Goal: Task Accomplishment & Management: Manage account settings

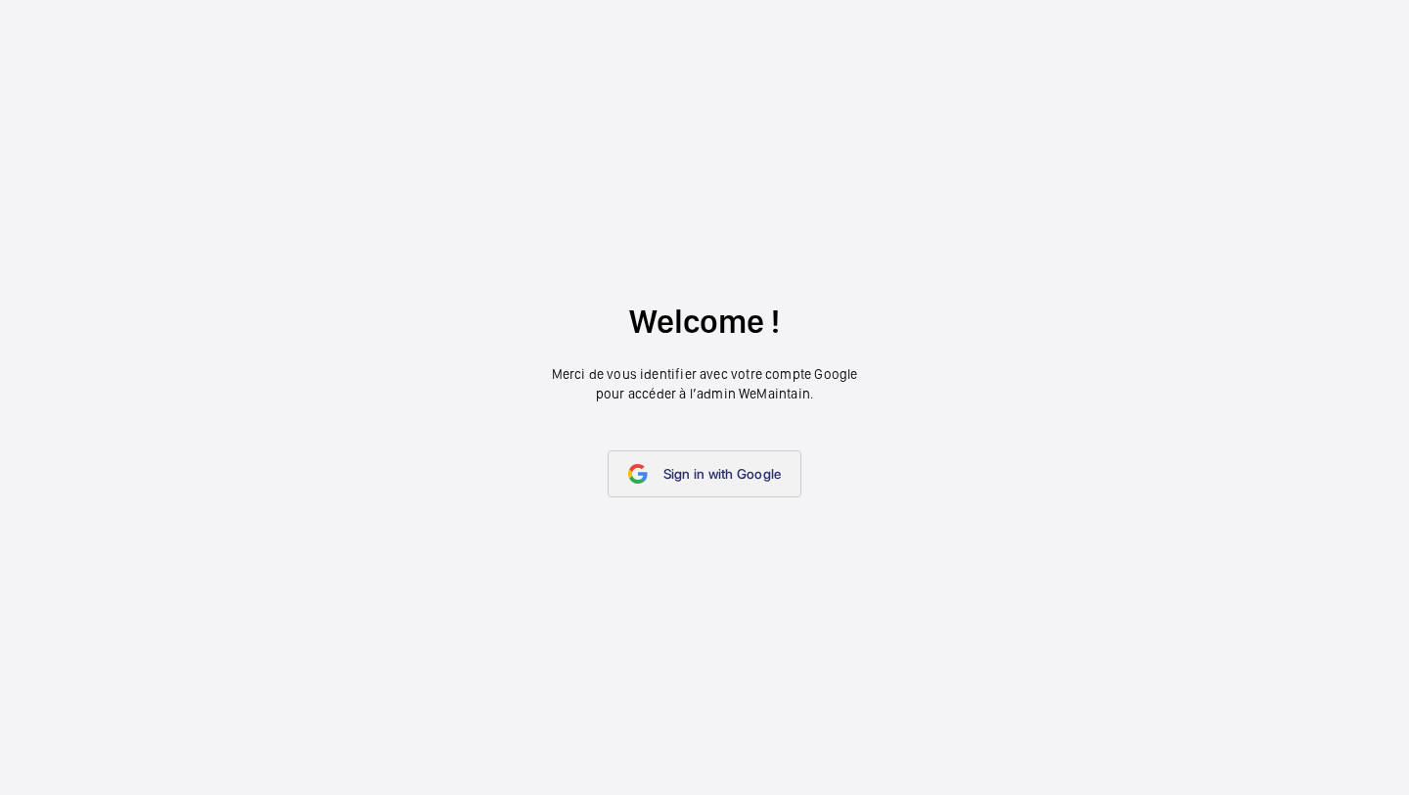
click at [658, 450] on link "Sign in with Google" at bounding box center [705, 473] width 195 height 47
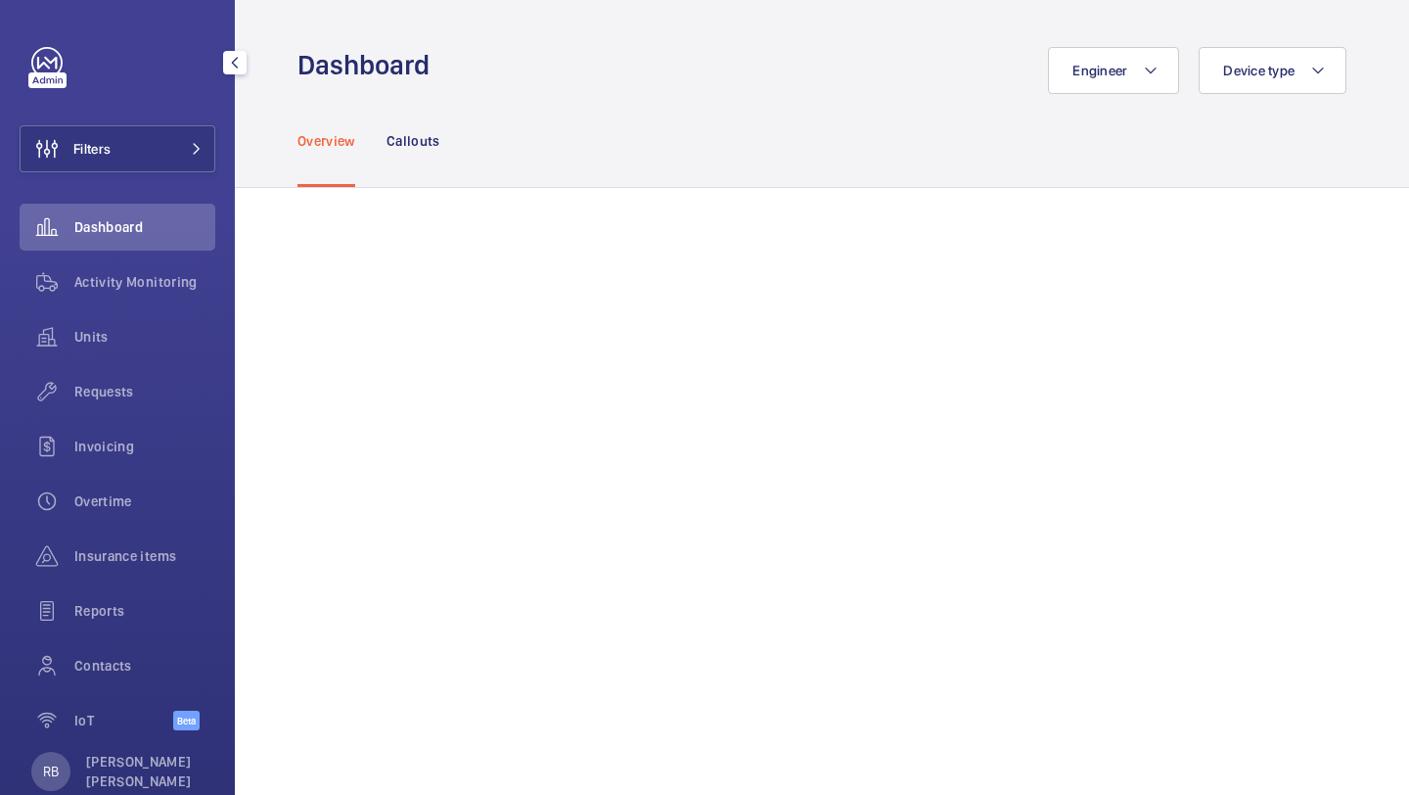
click at [77, 183] on div "Filters Dashboard Activity Monitoring Units Requests Invoicing Overtime Insuran…" at bounding box center [118, 399] width 196 height 705
click at [117, 163] on button "Filters" at bounding box center [118, 148] width 196 height 47
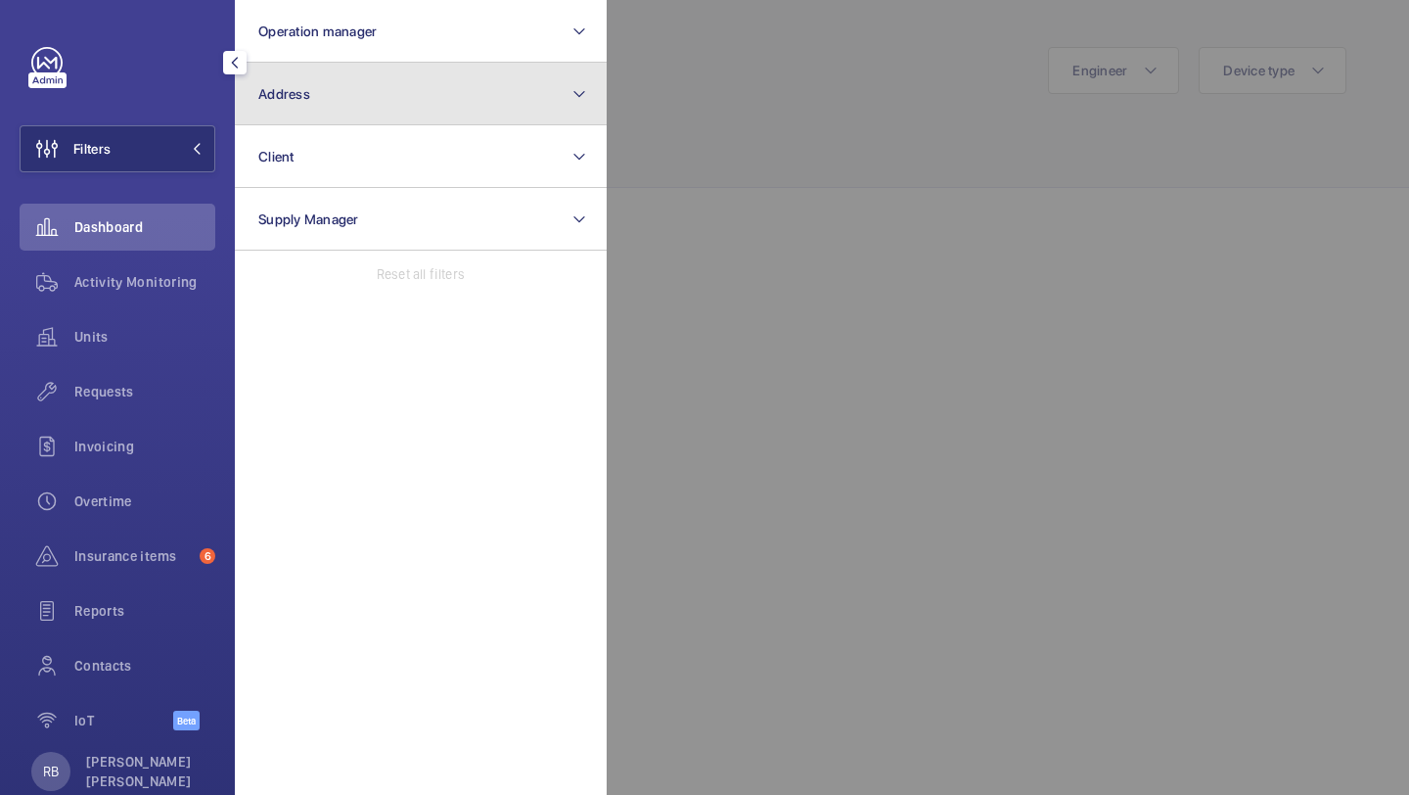
click at [352, 101] on button "Address" at bounding box center [421, 94] width 372 height 63
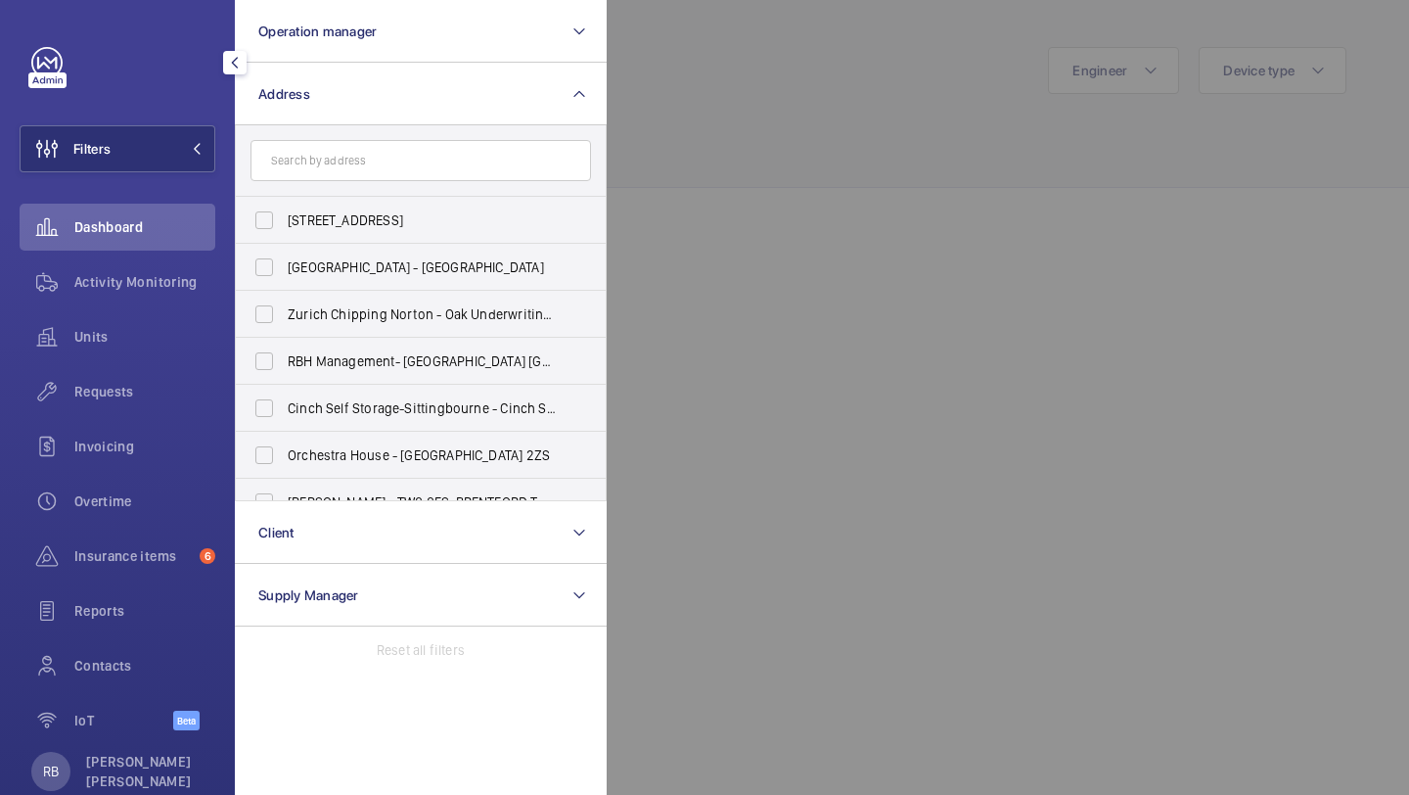
click at [690, 119] on div at bounding box center [1311, 397] width 1409 height 795
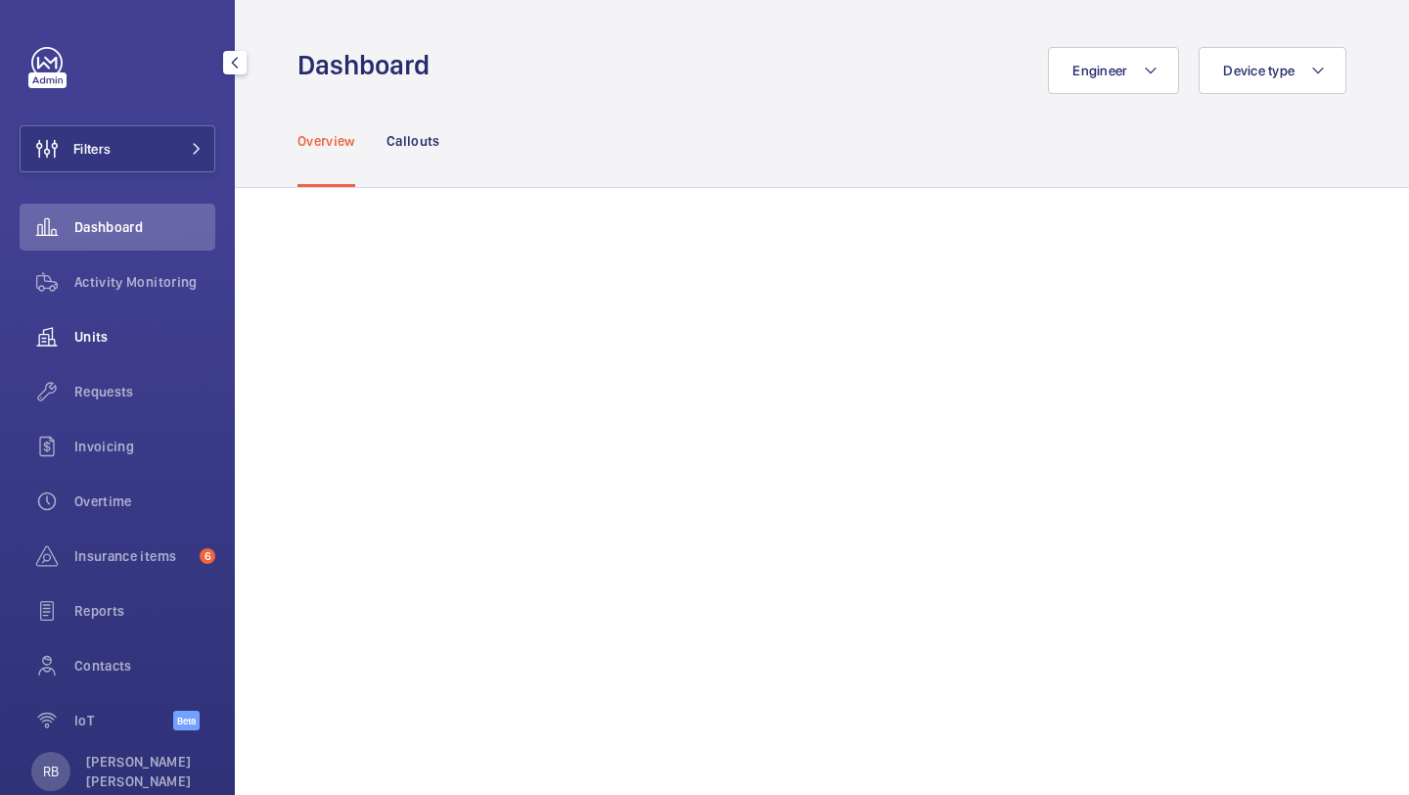
click at [97, 347] on div "Units" at bounding box center [118, 336] width 196 height 47
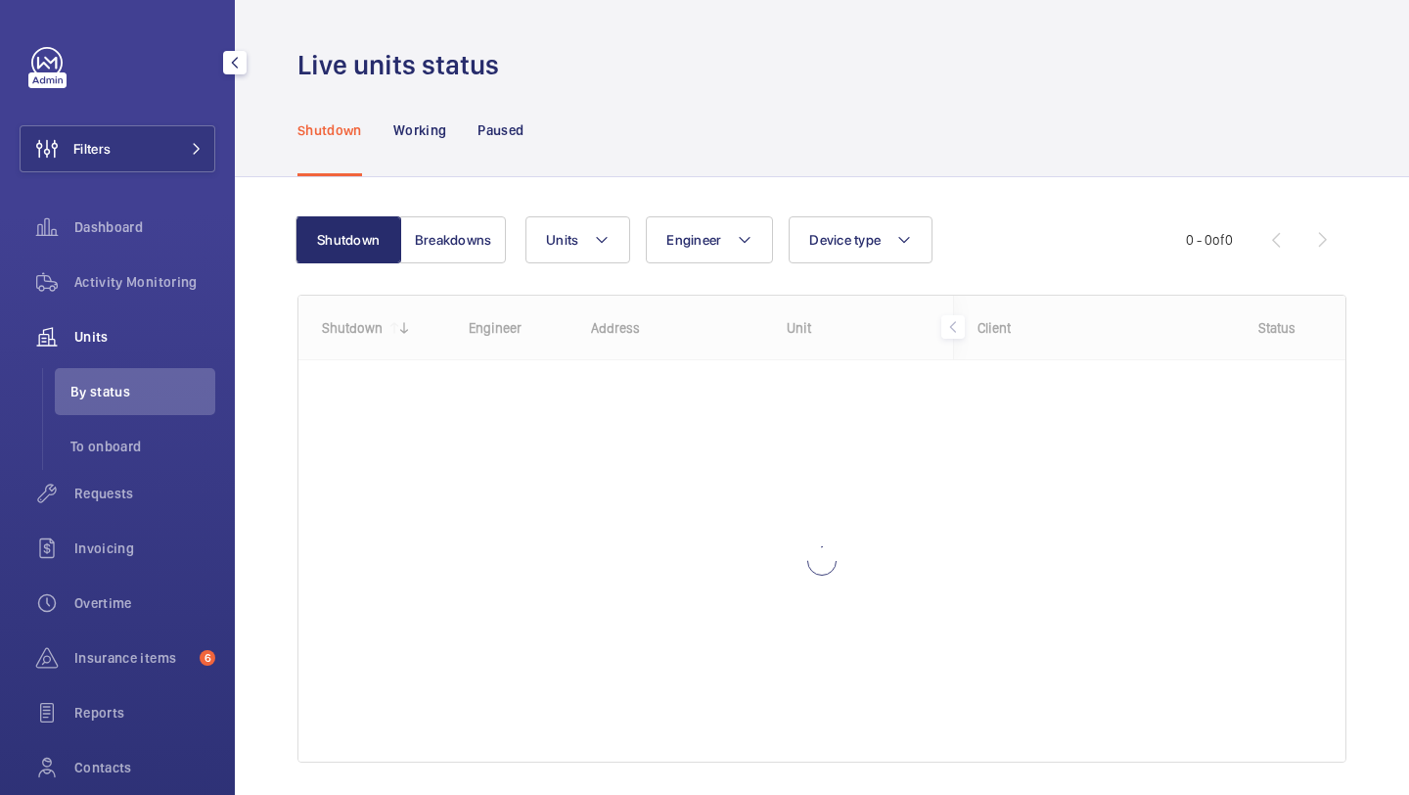
click at [95, 394] on span "By status" at bounding box center [142, 392] width 145 height 20
click at [153, 494] on span "Requests" at bounding box center [144, 493] width 141 height 20
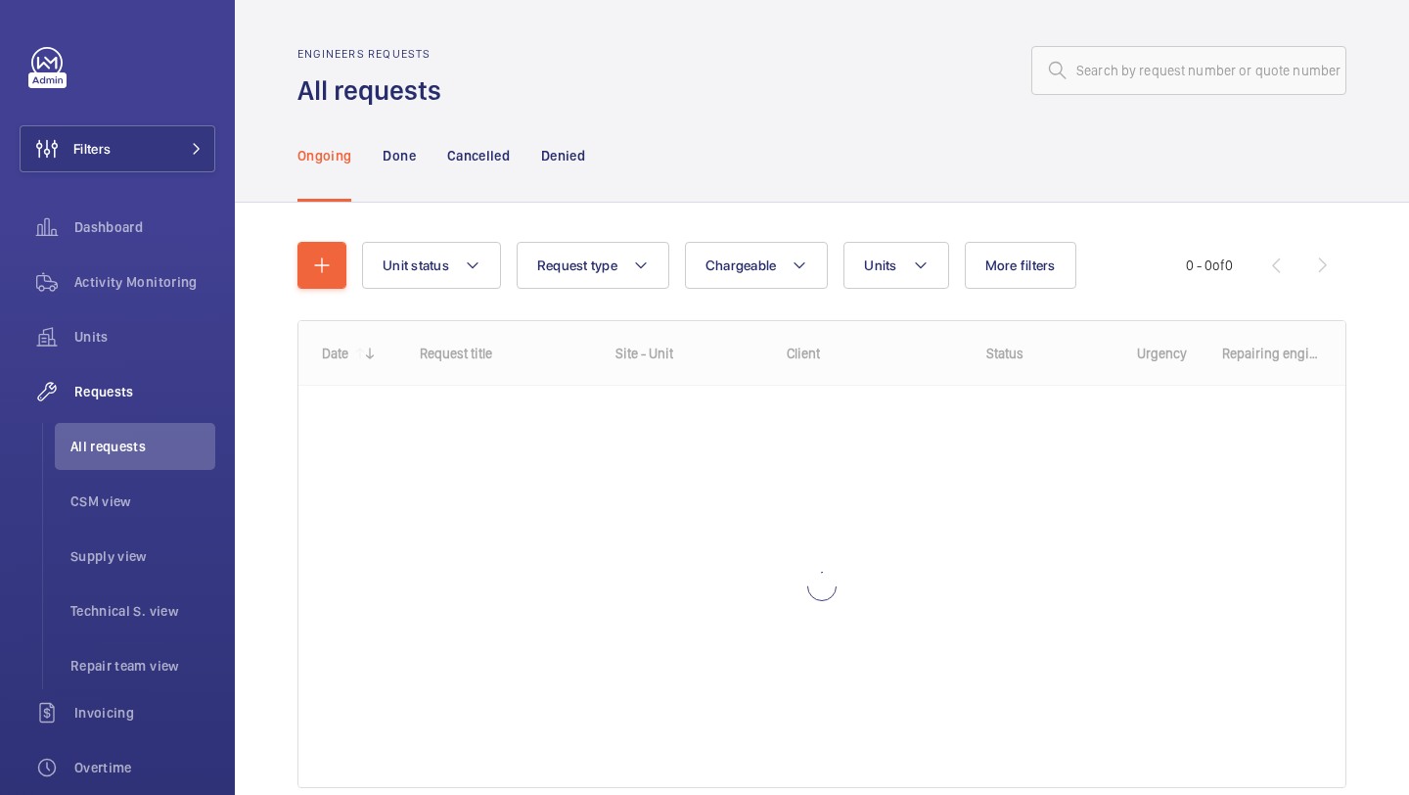
click at [1184, 106] on div "Engineers requests All requests" at bounding box center [822, 78] width 1049 height 62
click at [1186, 67] on input "text" at bounding box center [1189, 70] width 315 height 49
paste input "R25-12010"
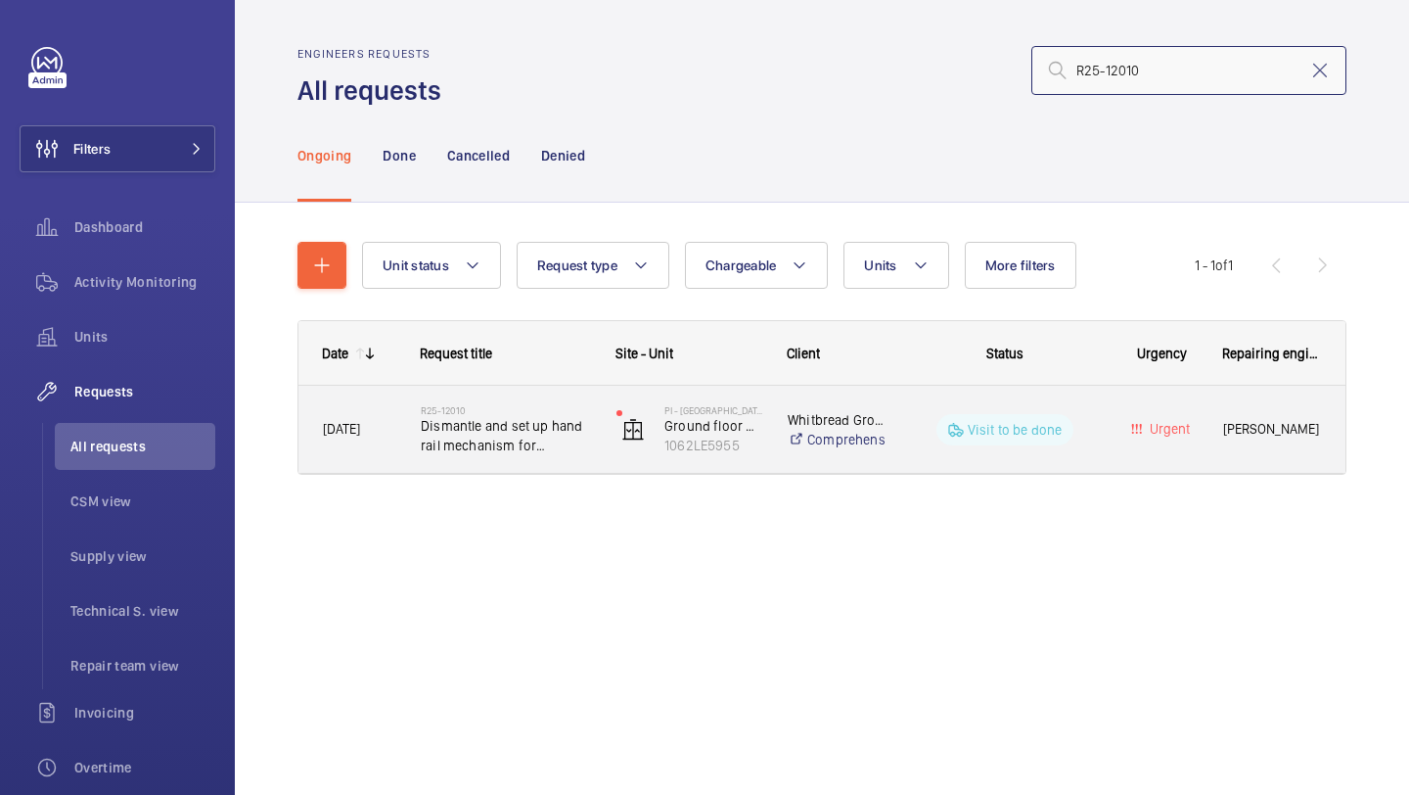
type input "R25-12010"
click at [568, 448] on span "Dismantle and set up hand rail mechanism for platform lift" at bounding box center [506, 435] width 170 height 39
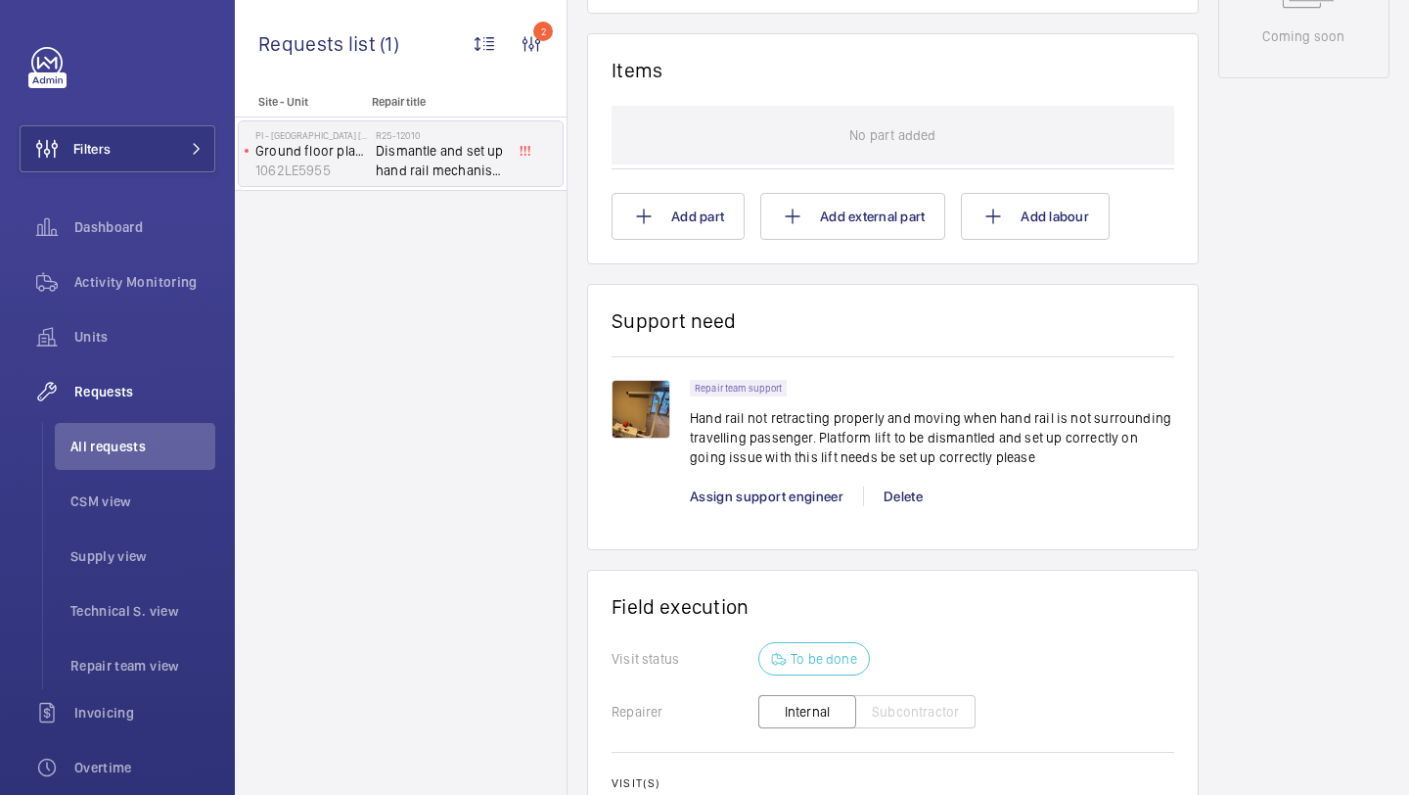
scroll to position [1135, 0]
click at [631, 410] on img at bounding box center [641, 408] width 59 height 59
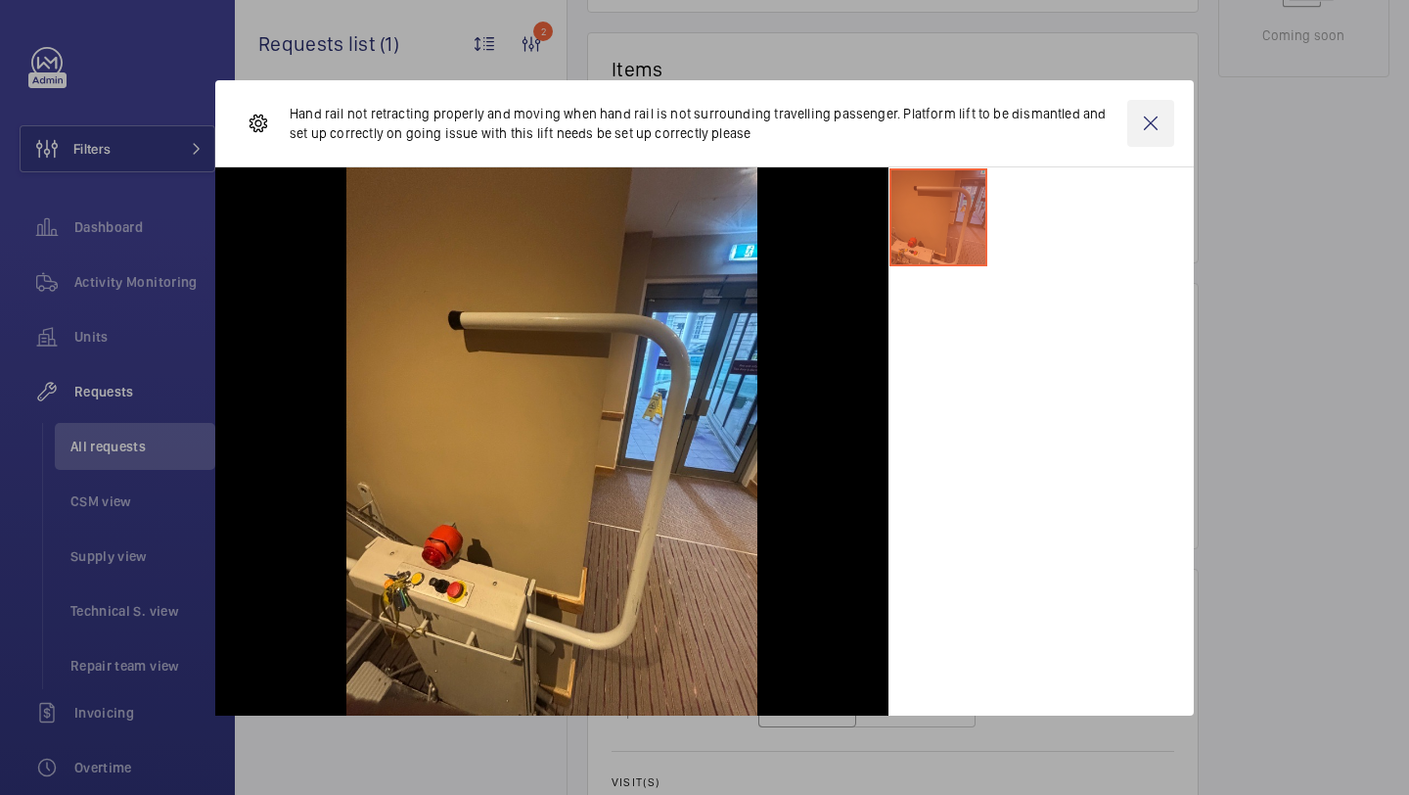
click at [1147, 130] on wm-front-icon-button at bounding box center [1150, 123] width 47 height 47
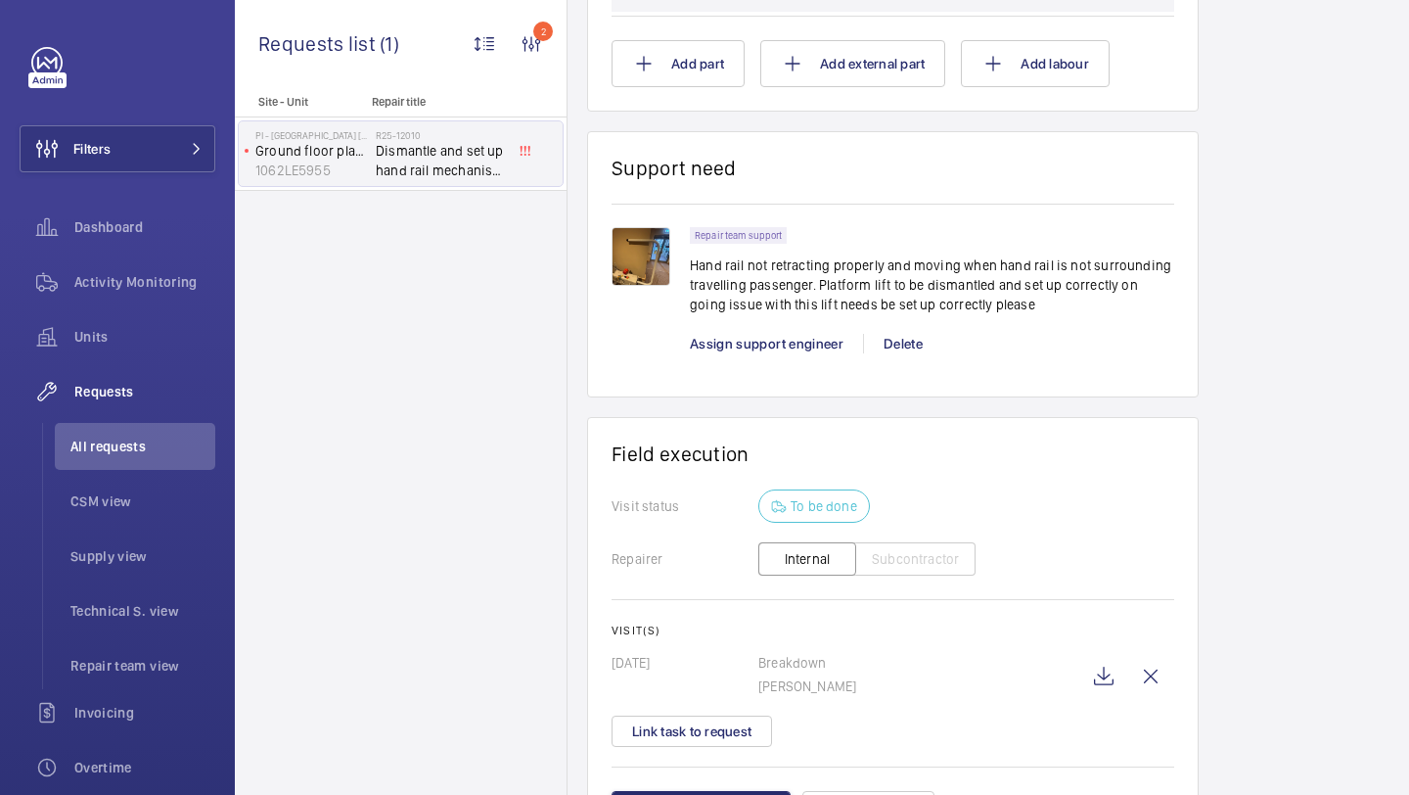
scroll to position [946, 0]
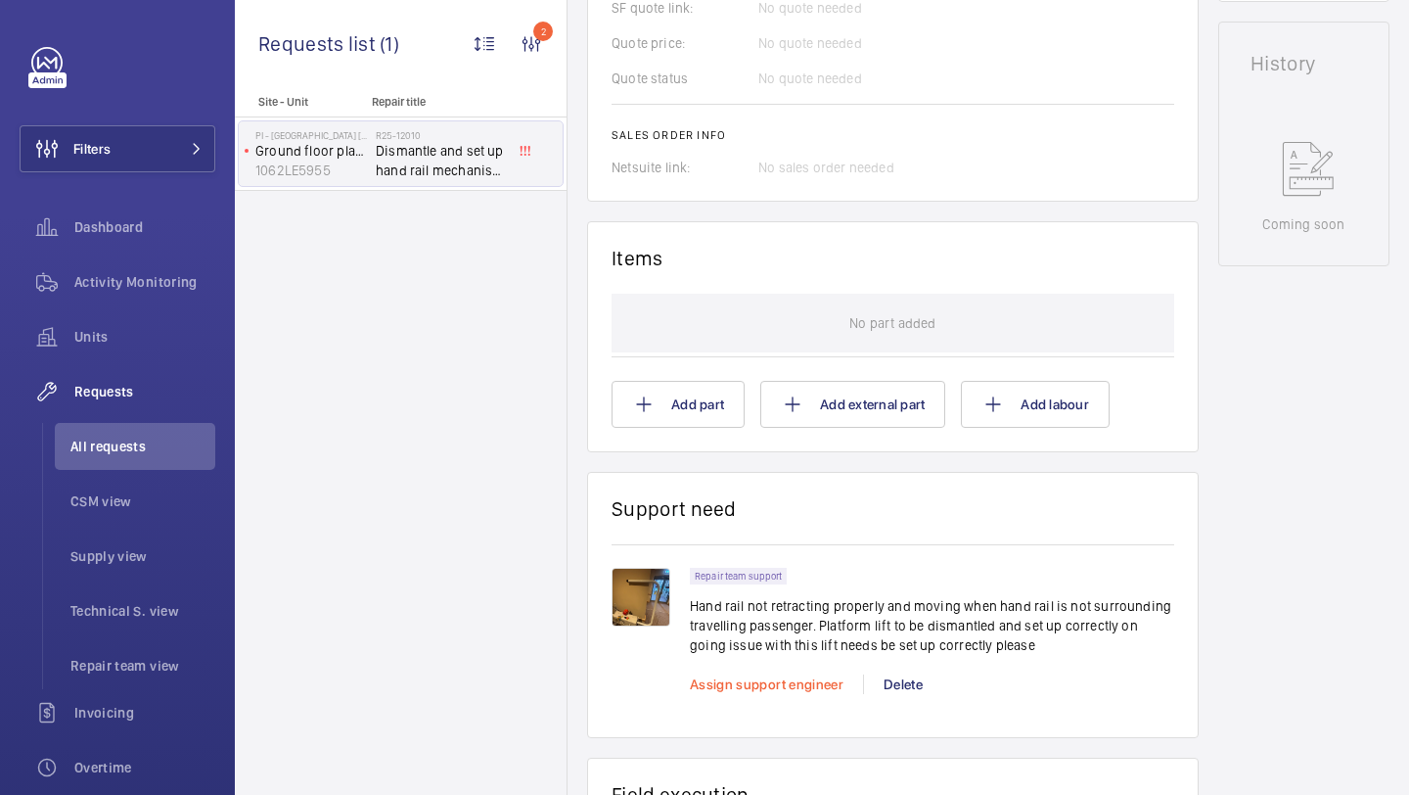
click at [791, 685] on span "Assign support engineer" at bounding box center [767, 684] width 154 height 16
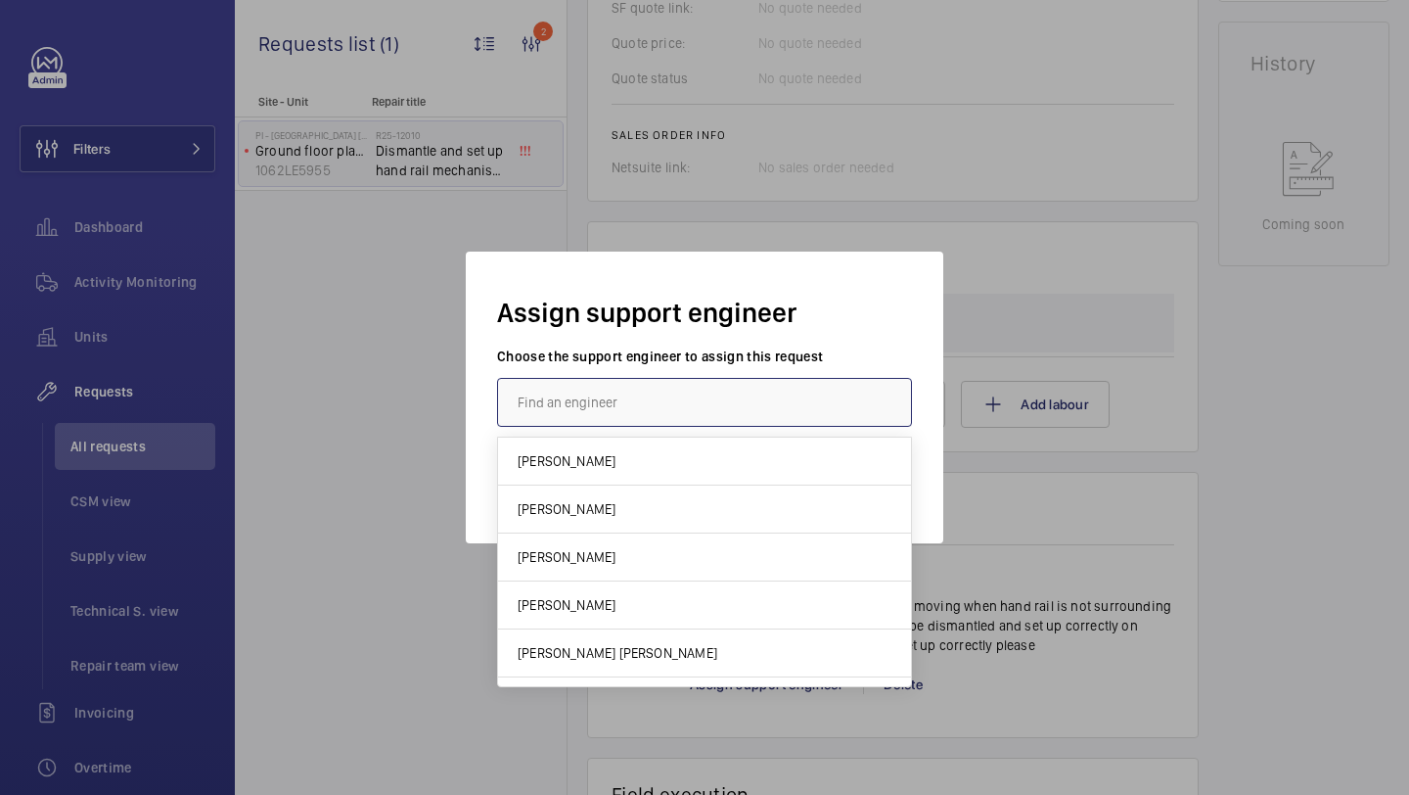
click at [762, 411] on input "text" at bounding box center [704, 402] width 415 height 49
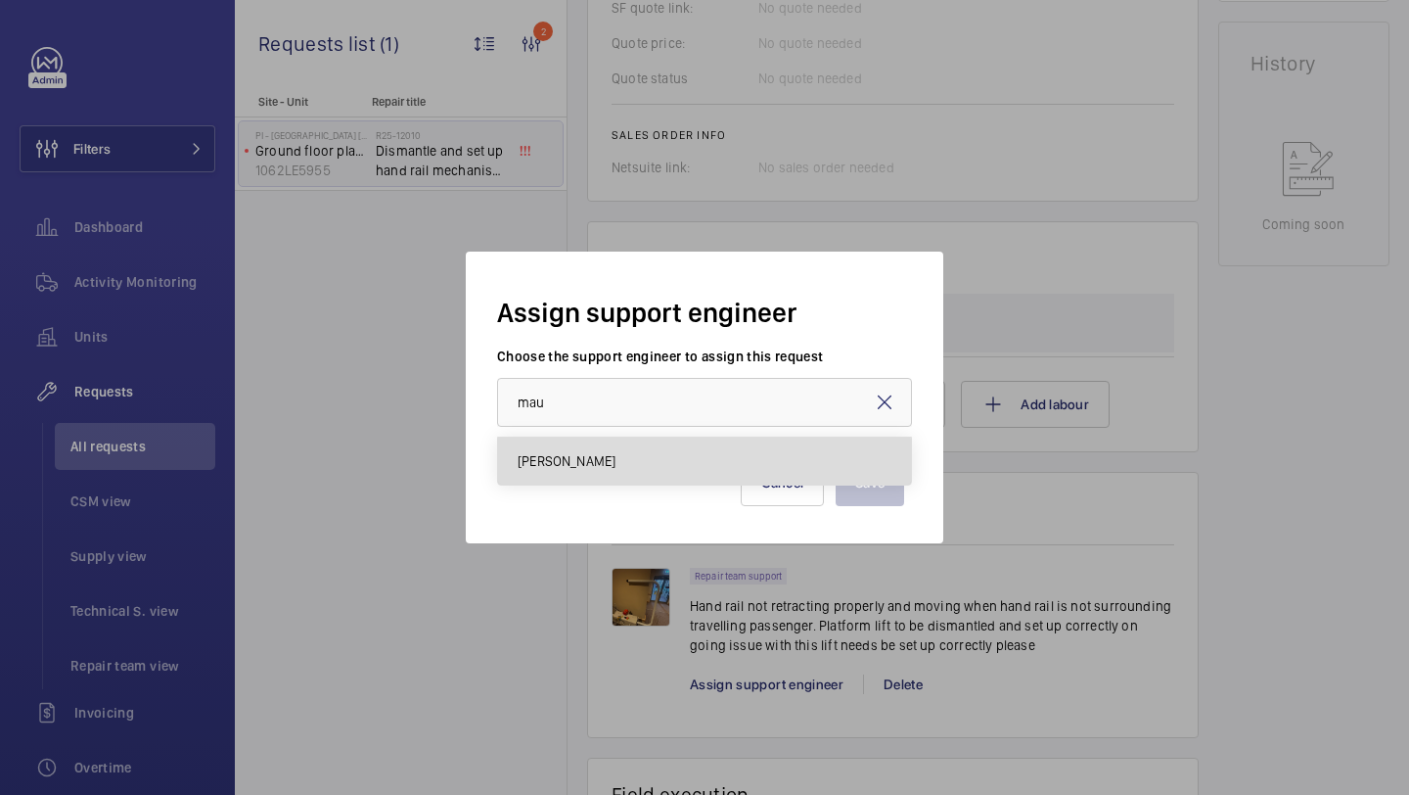
click at [700, 480] on mat-option "[PERSON_NAME]" at bounding box center [704, 460] width 413 height 47
type input "[PERSON_NAME]"
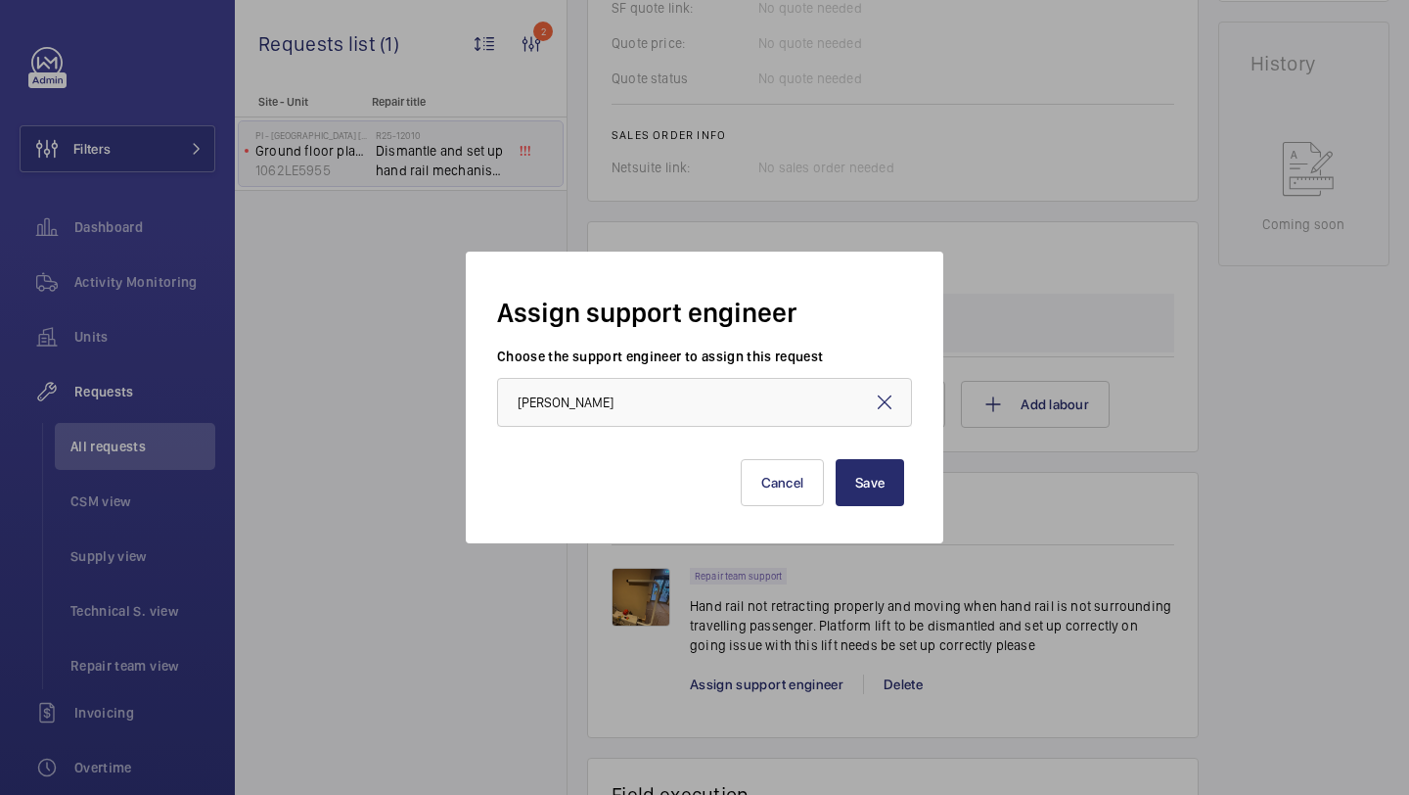
click at [913, 475] on div "Assign support engineer Choose the support engineer to assign this request [PER…" at bounding box center [705, 398] width 478 height 292
click at [891, 481] on button "Save" at bounding box center [870, 482] width 69 height 47
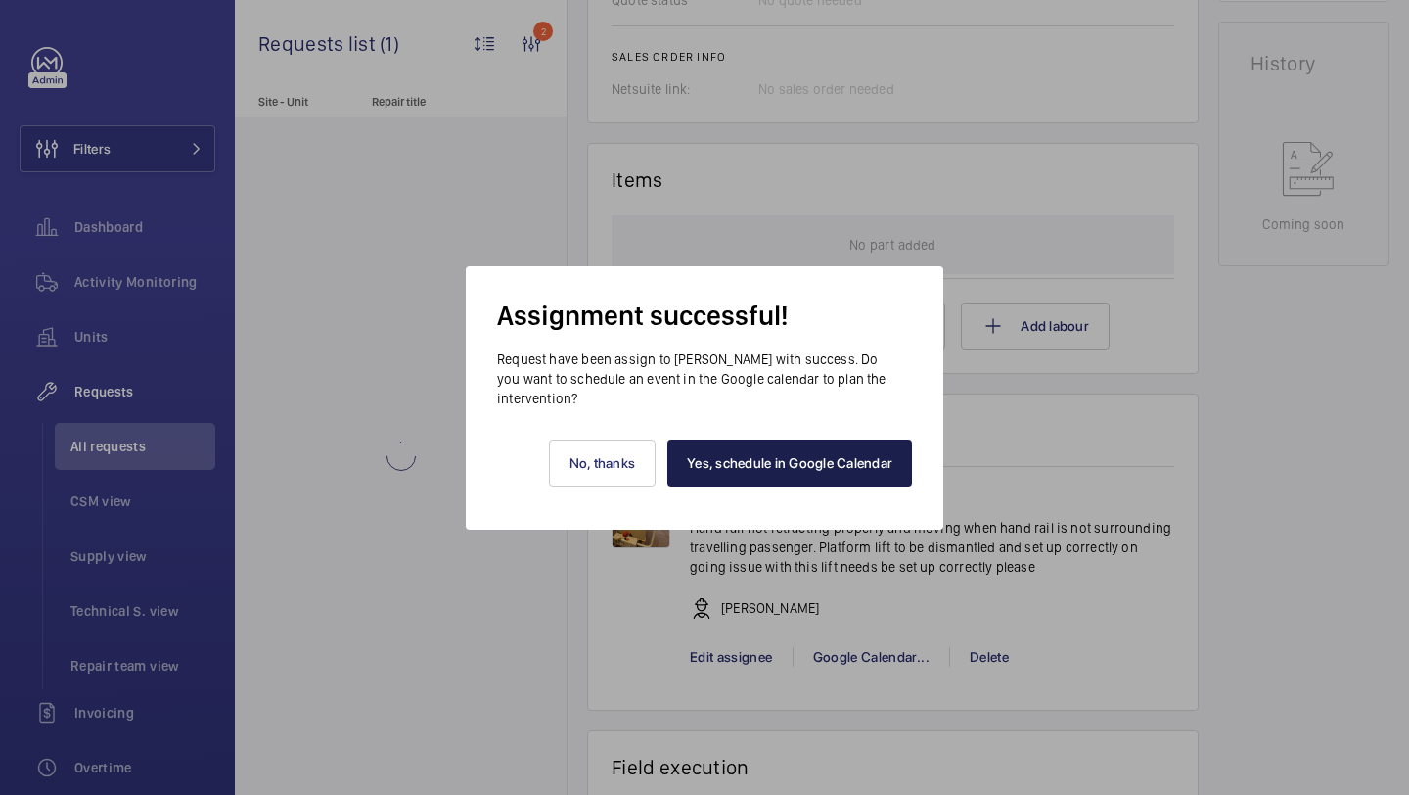
click at [860, 472] on link "Yes, schedule in Google Calendar" at bounding box center [789, 462] width 245 height 47
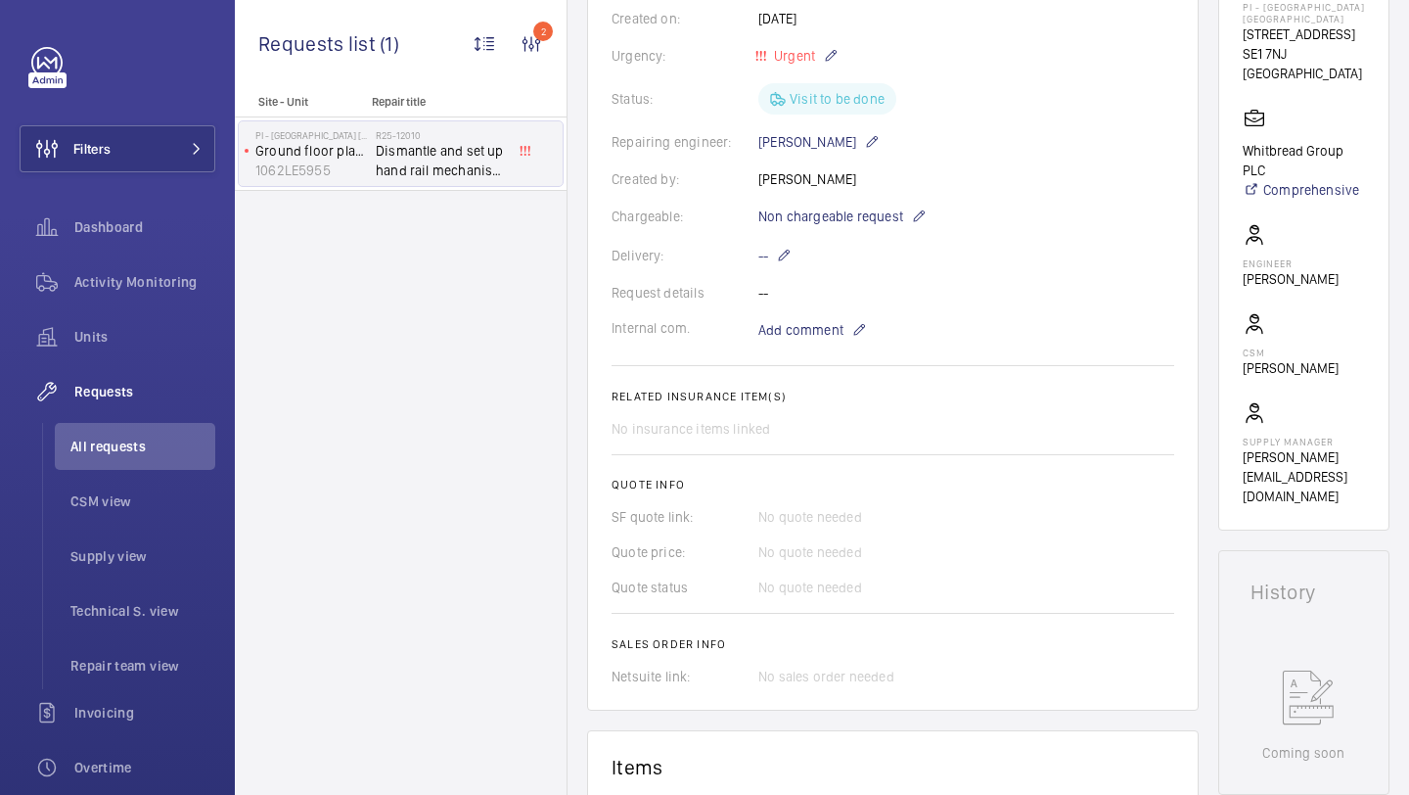
scroll to position [257, 0]
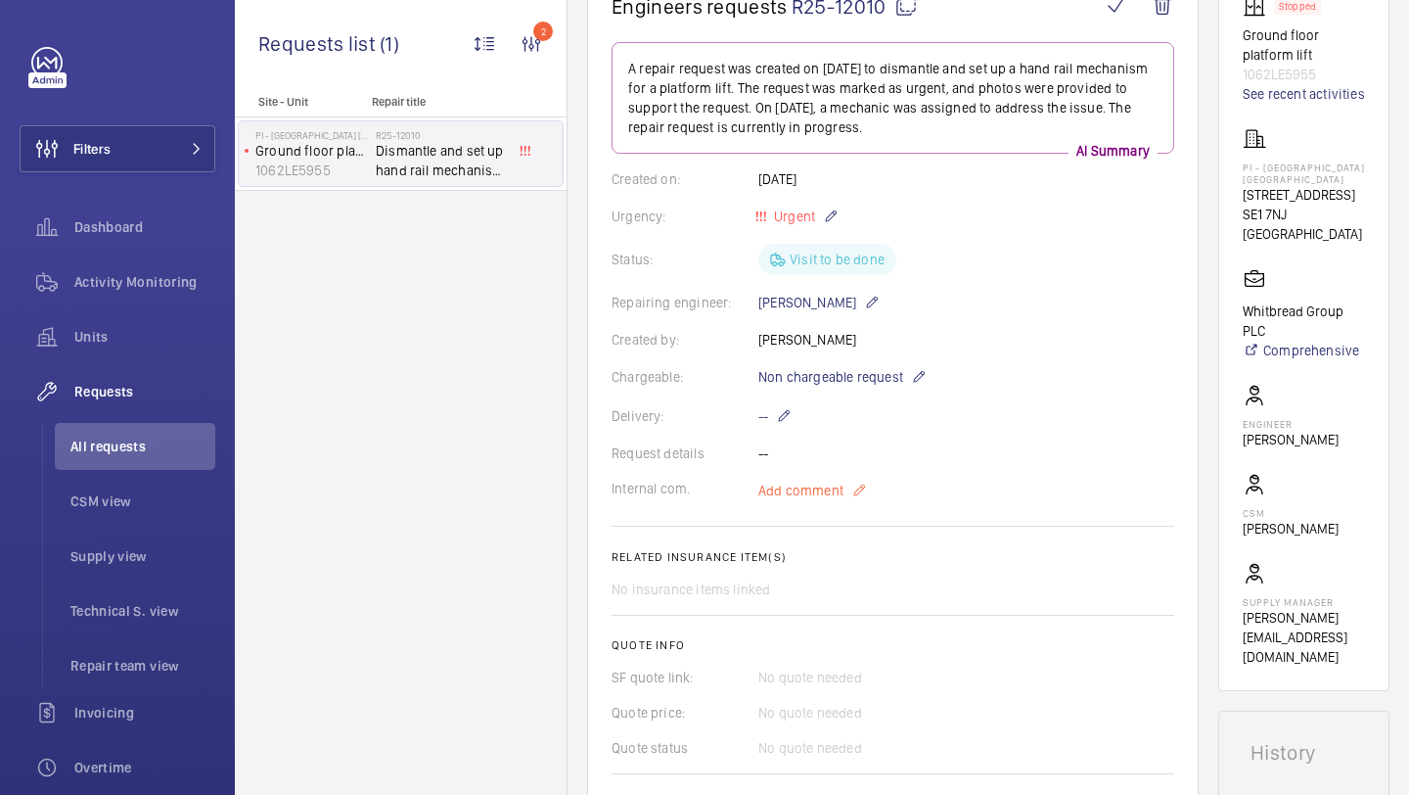
click at [816, 486] on span "Add comment" at bounding box center [800, 491] width 85 height 20
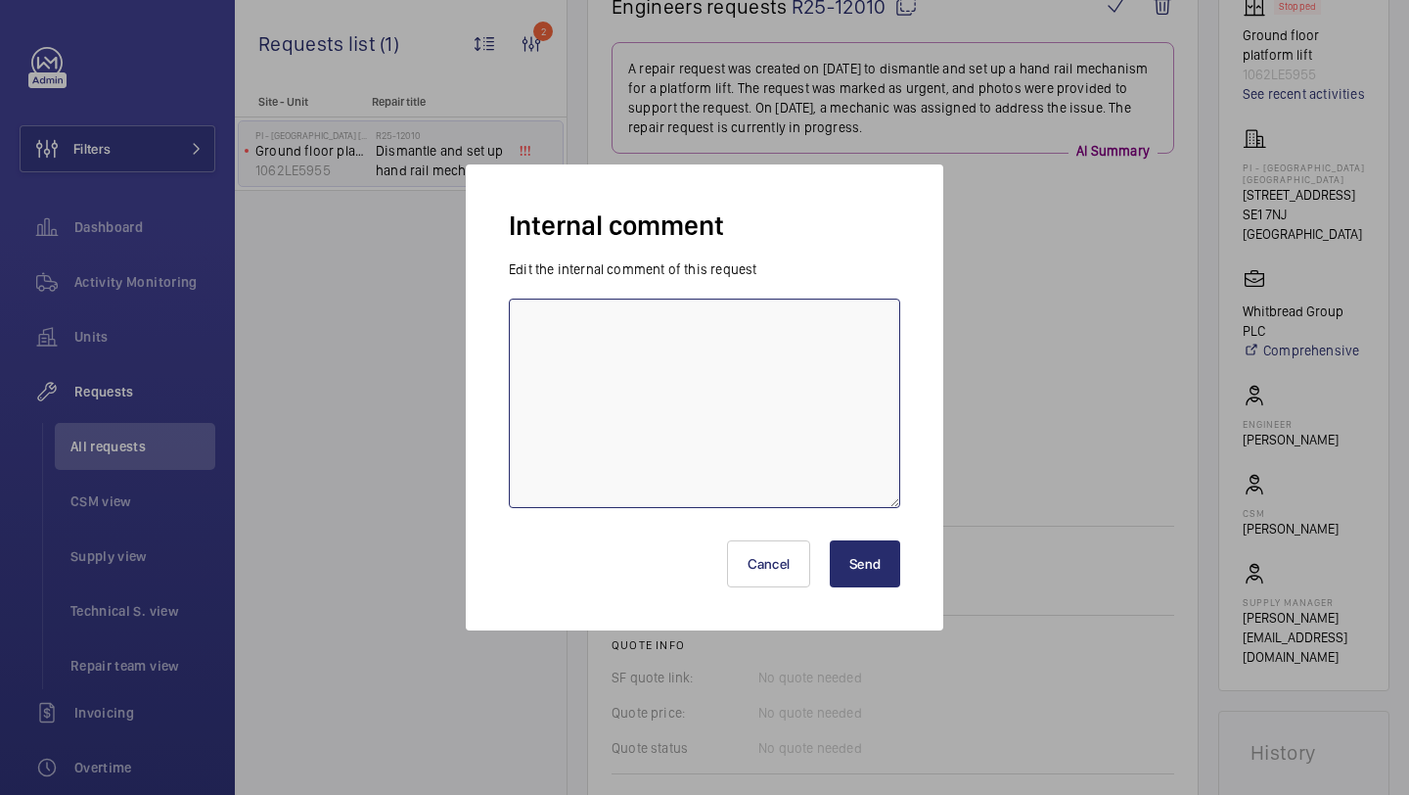
click at [773, 417] on textarea at bounding box center [704, 402] width 391 height 209
type textarea "Mo booked for [DATE] KB"
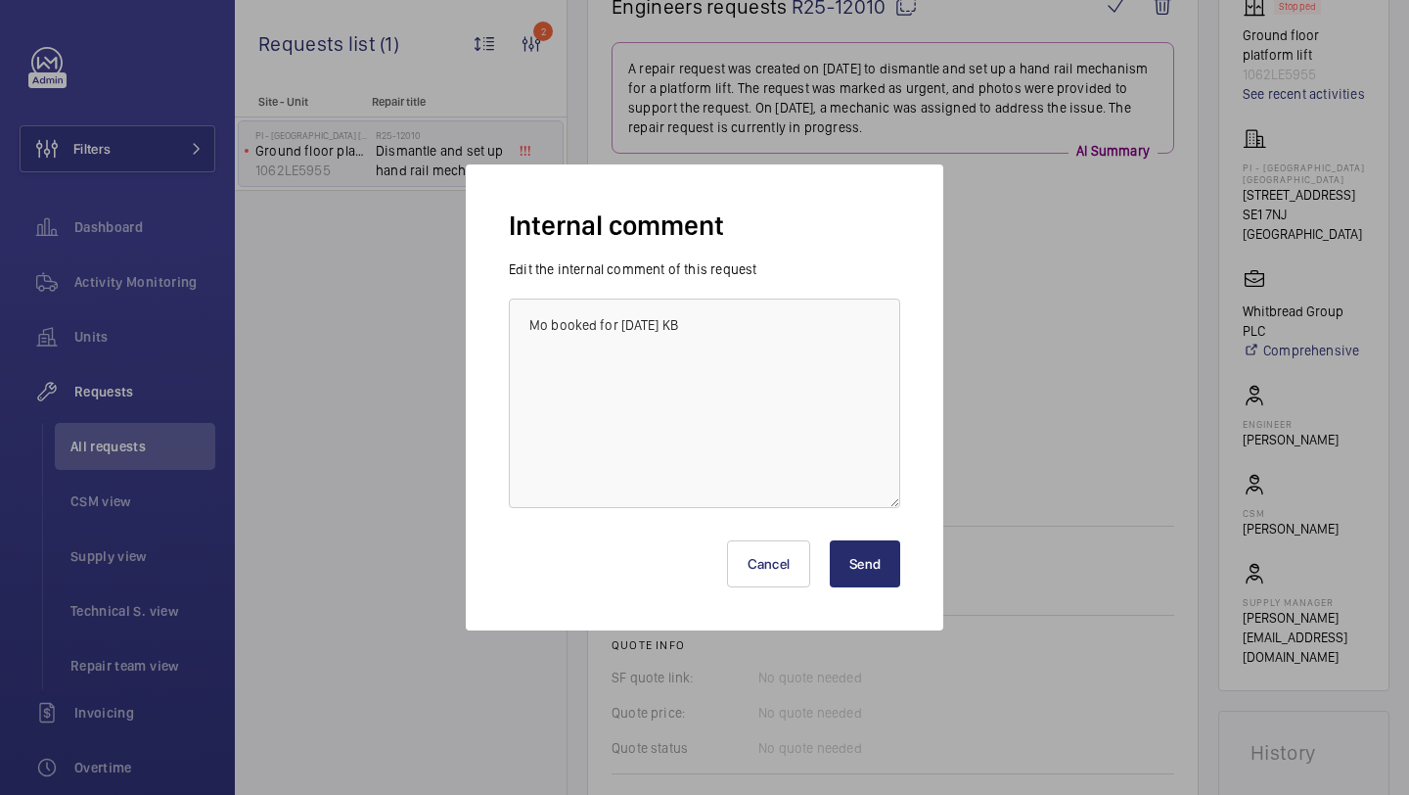
click at [863, 545] on button "Send" at bounding box center [865, 563] width 70 height 47
